Goal: Find specific page/section: Find specific page/section

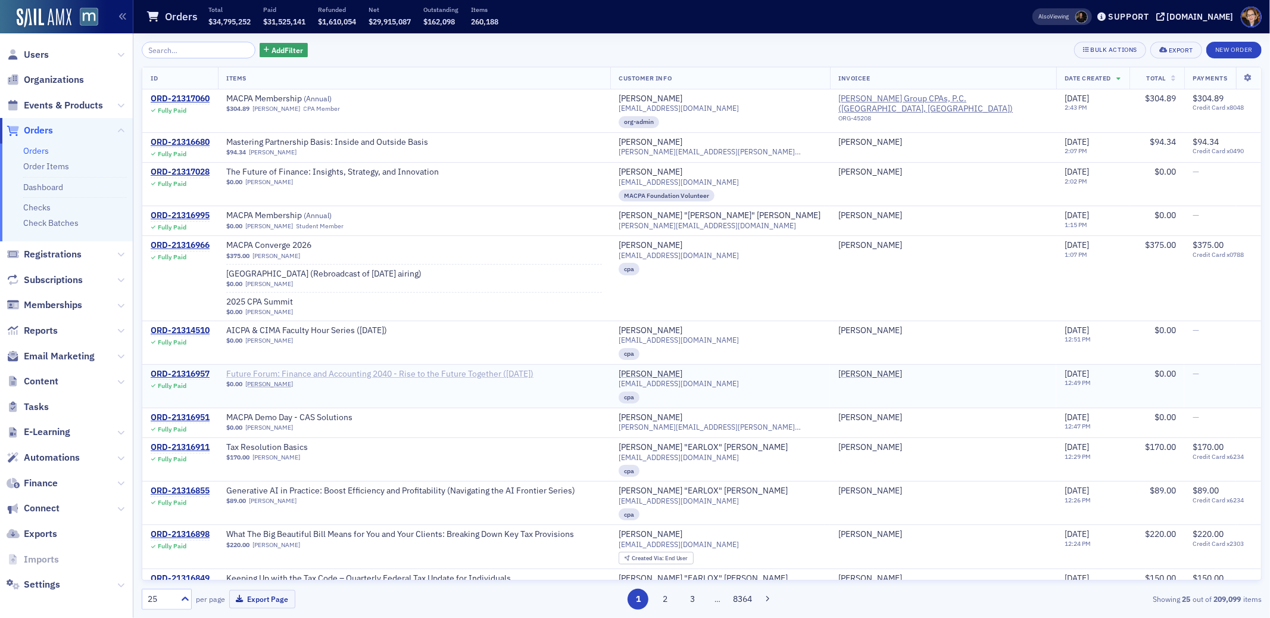
click at [420, 379] on span "Future Forum: Finance and Accounting 2040 - Rise to the Future Together ([DATE])" at bounding box center [379, 374] width 307 height 11
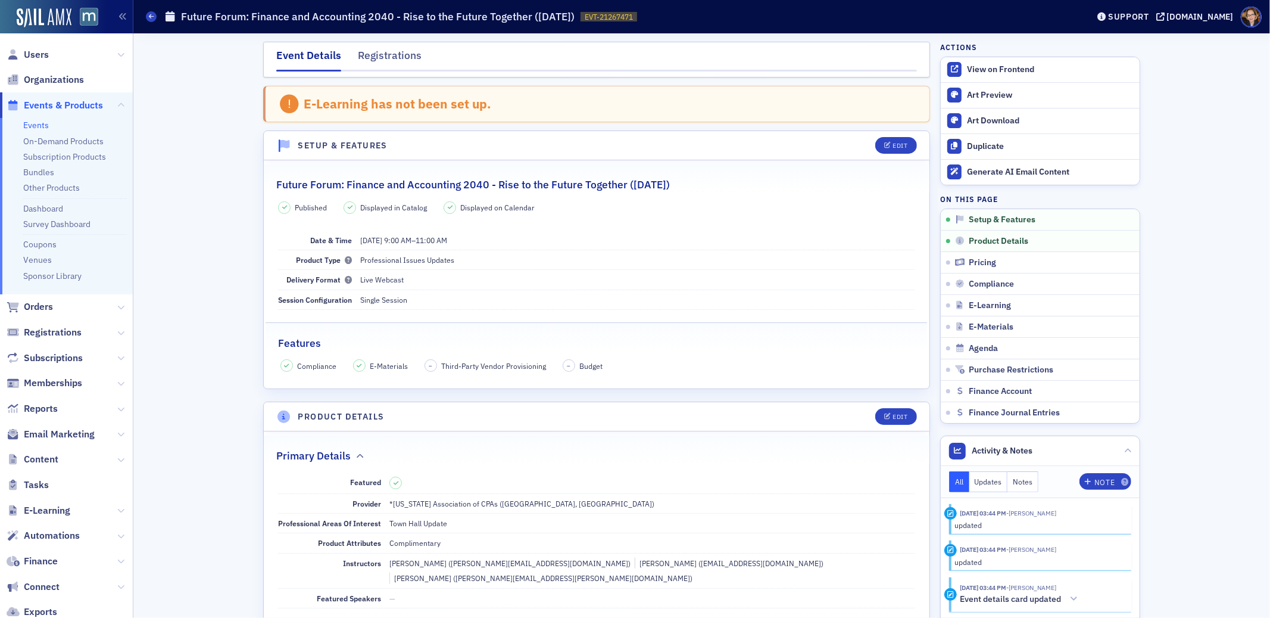
click at [39, 103] on span "Events & Products" at bounding box center [63, 105] width 79 height 13
